Goal: Entertainment & Leisure: Browse casually

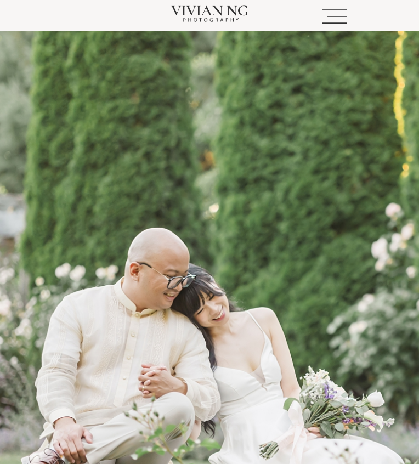
click at [0, 0] on link "Blog" at bounding box center [0, 0] width 0 height 0
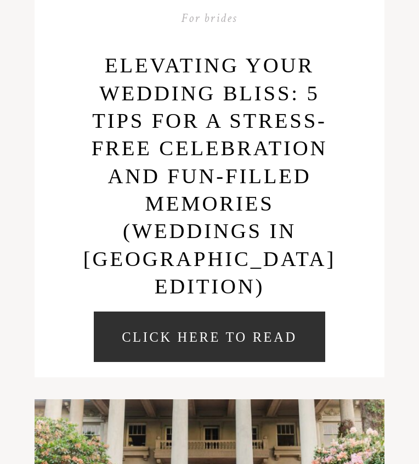
scroll to position [1121, 0]
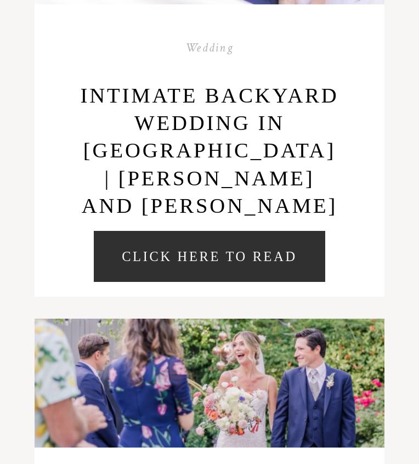
scroll to position [1121, 0]
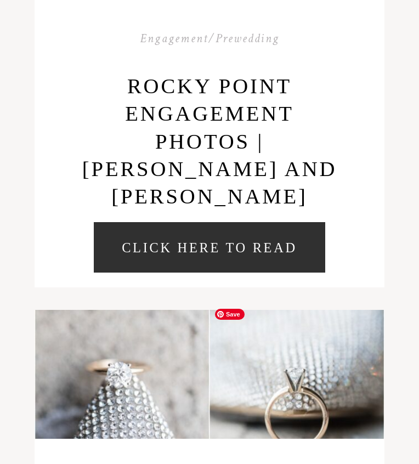
scroll to position [1089, 0]
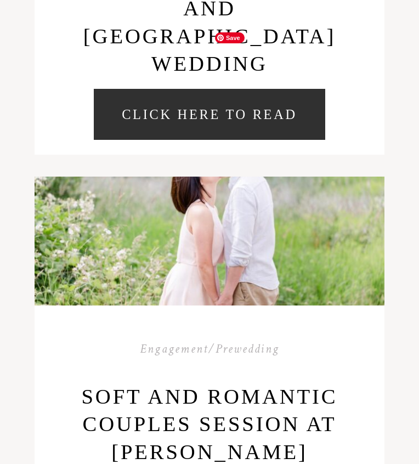
scroll to position [1121, 0]
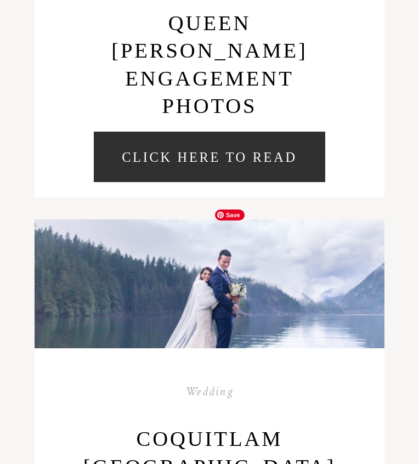
scroll to position [546, 0]
